Goal: Navigation & Orientation: Understand site structure

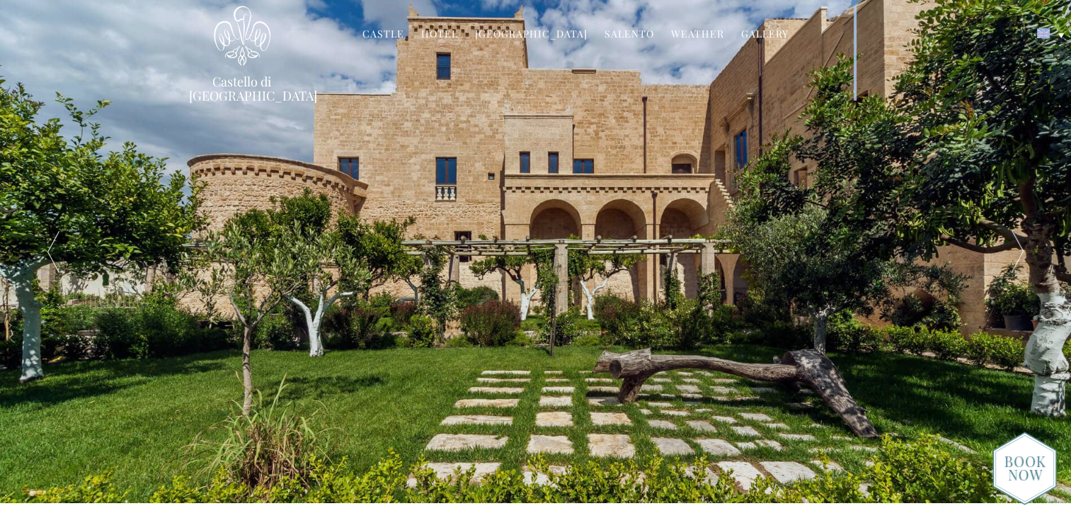
drag, startPoint x: 1070, startPoint y: 47, endPoint x: 1084, endPoint y: 95, distance: 49.3
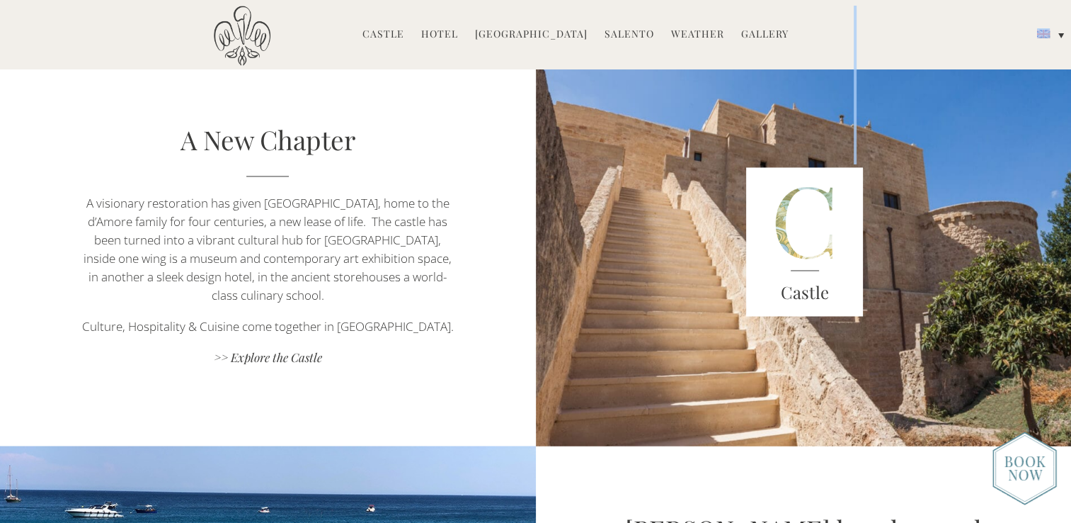
scroll to position [2285, 0]
